Goal: Transaction & Acquisition: Purchase product/service

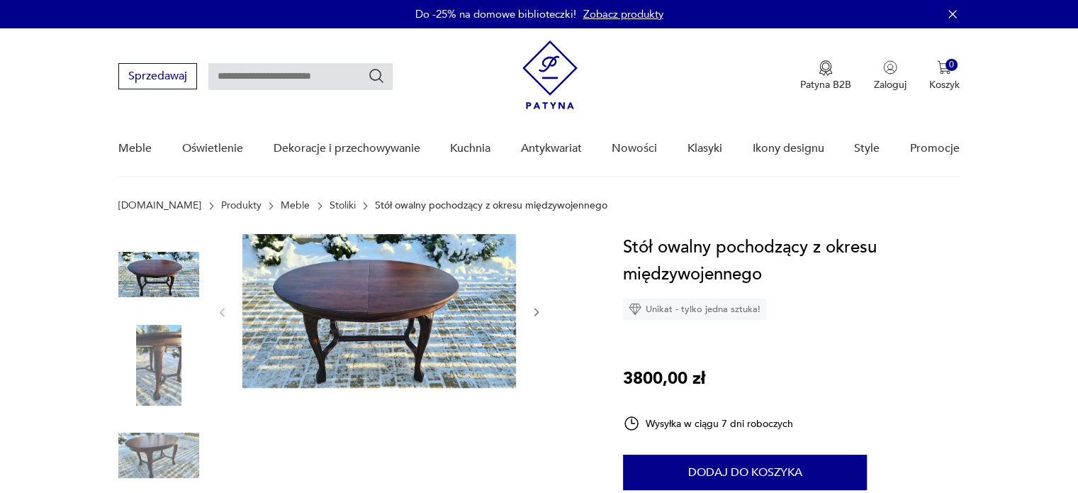
click at [536, 320] on div at bounding box center [379, 312] width 326 height 157
click at [535, 308] on icon "button" at bounding box center [537, 312] width 12 height 12
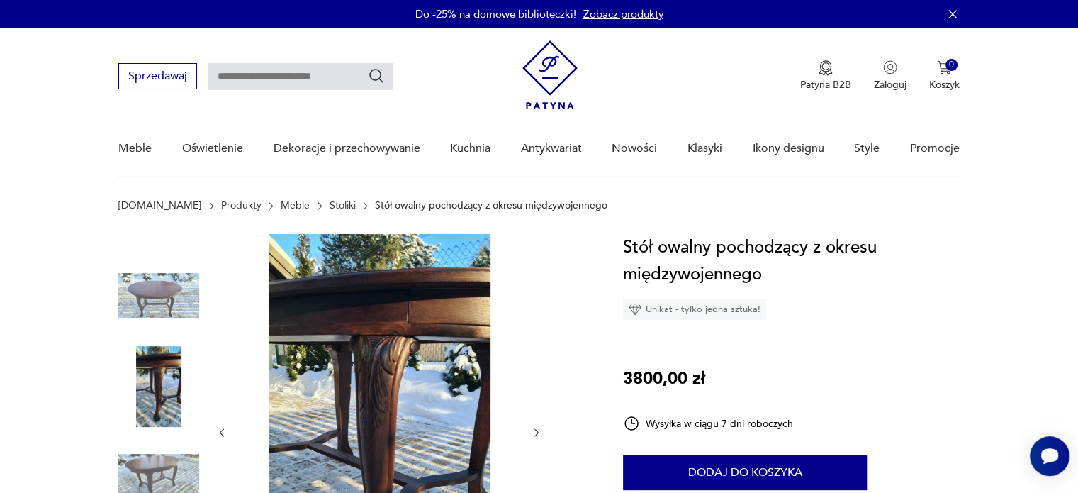
click at [535, 308] on div at bounding box center [379, 432] width 326 height 397
click at [535, 437] on icon "button" at bounding box center [537, 433] width 12 height 12
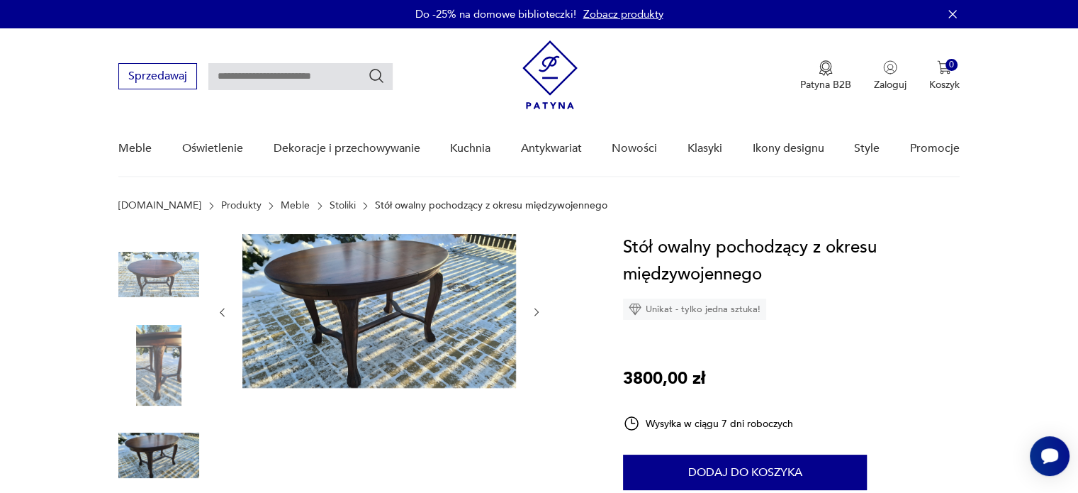
click at [535, 437] on div at bounding box center [379, 411] width 326 height 354
